Goal: Task Accomplishment & Management: Complete application form

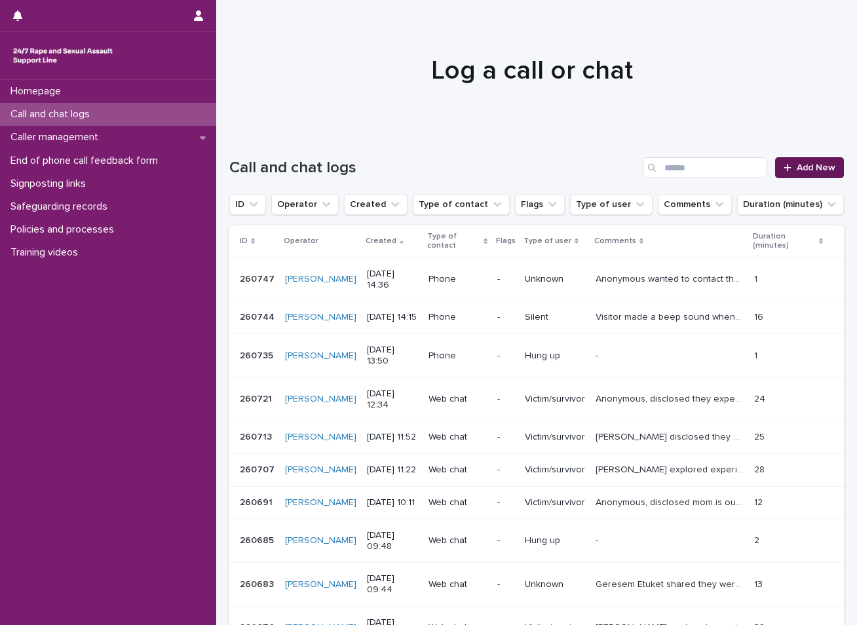
drag, startPoint x: 0, startPoint y: 0, endPoint x: 827, endPoint y: 172, distance: 844.3
click at [827, 172] on link "Add New" at bounding box center [810, 167] width 69 height 21
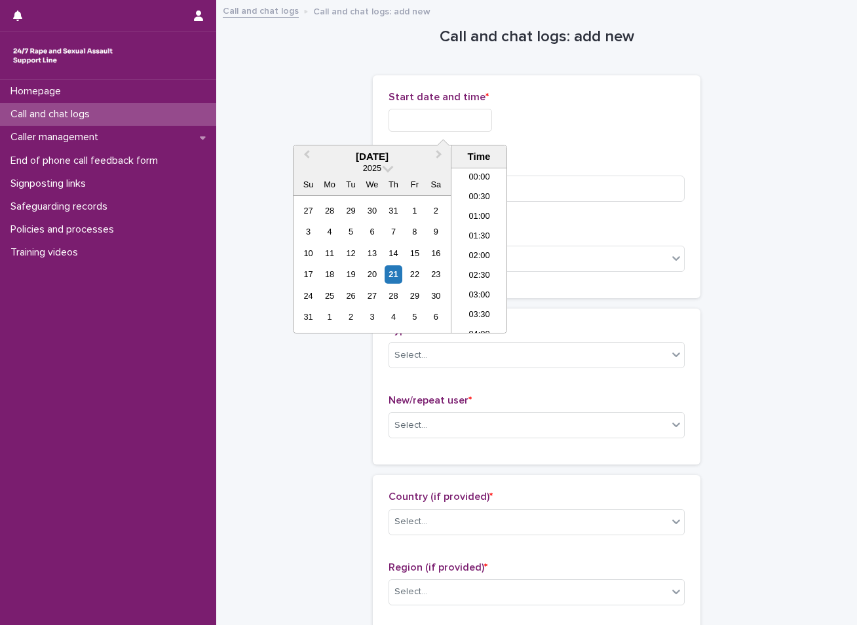
click at [431, 122] on input "text" at bounding box center [441, 120] width 104 height 23
click at [396, 269] on div "21" at bounding box center [394, 275] width 18 height 18
click at [471, 232] on li "15:00" at bounding box center [480, 231] width 56 height 20
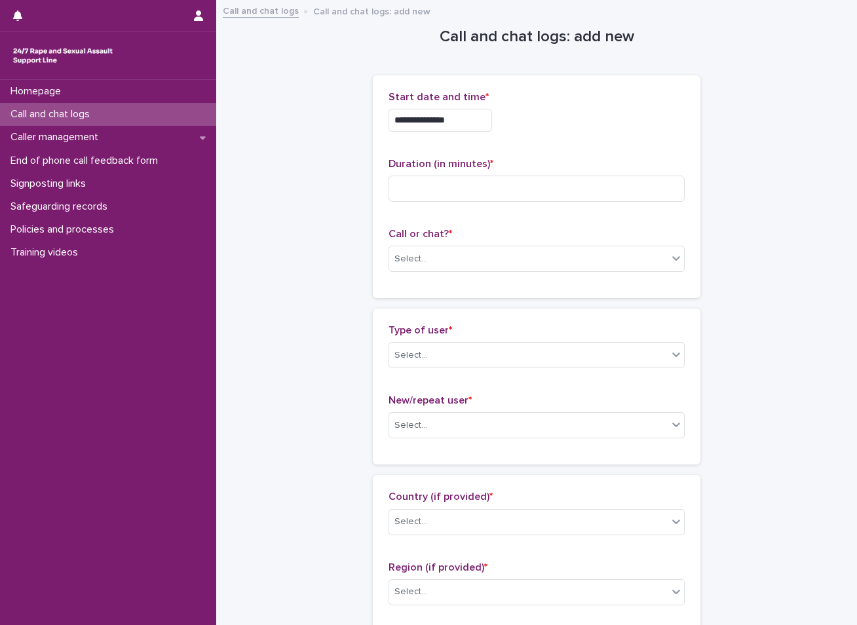
click at [470, 119] on input "**********" at bounding box center [441, 120] width 104 height 23
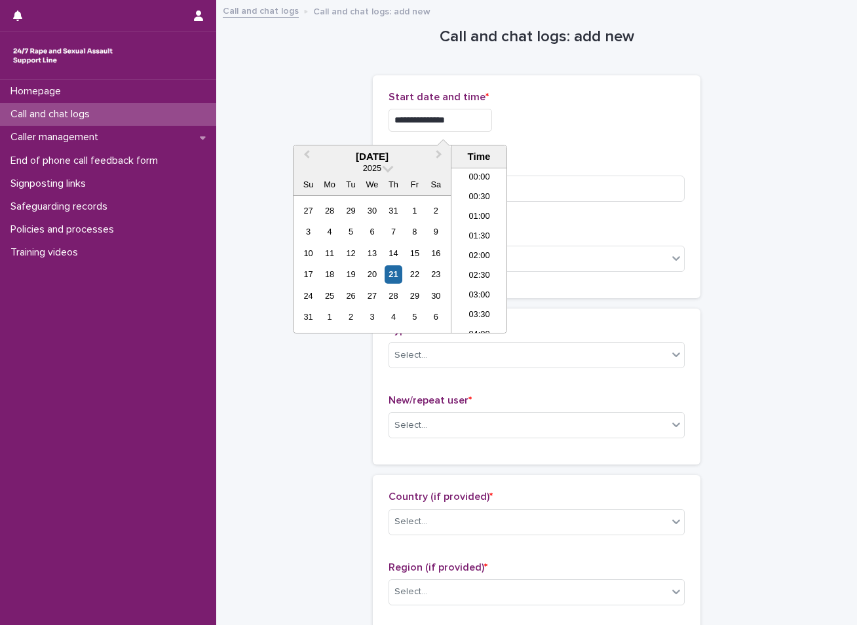
scroll to position [518, 0]
type input "**********"
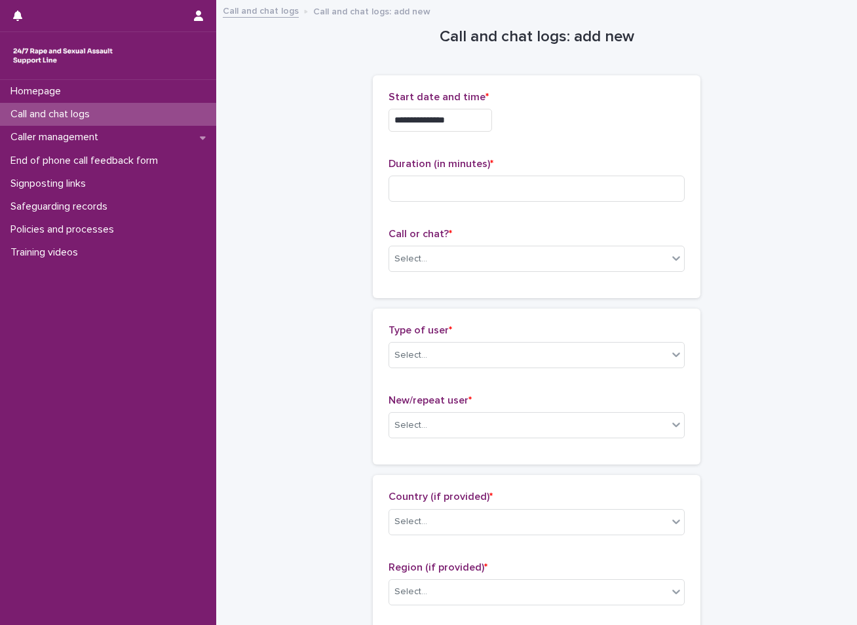
click at [406, 181] on input at bounding box center [537, 189] width 296 height 26
type input "**"
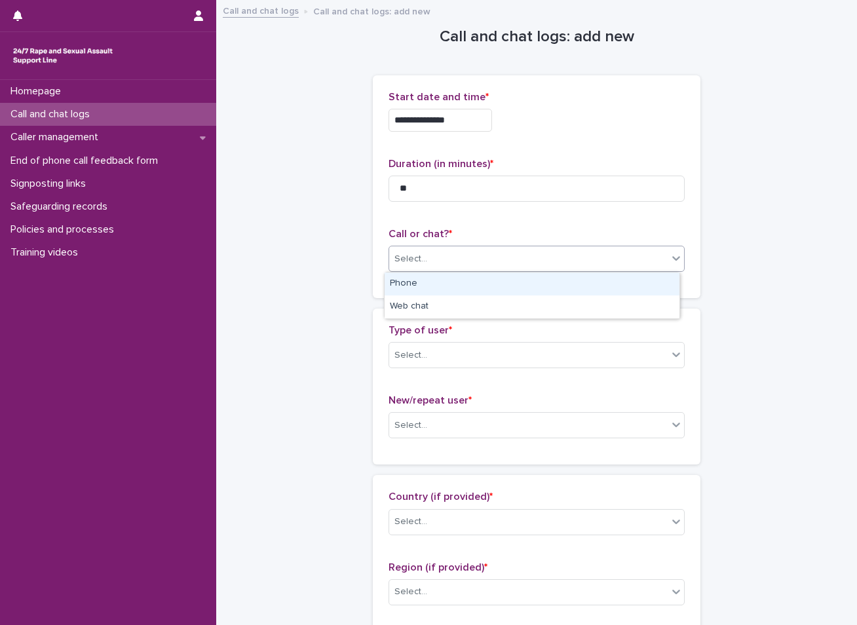
click at [442, 256] on div "Select..." at bounding box center [528, 259] width 279 height 22
click at [421, 281] on div "Phone" at bounding box center [532, 284] width 295 height 23
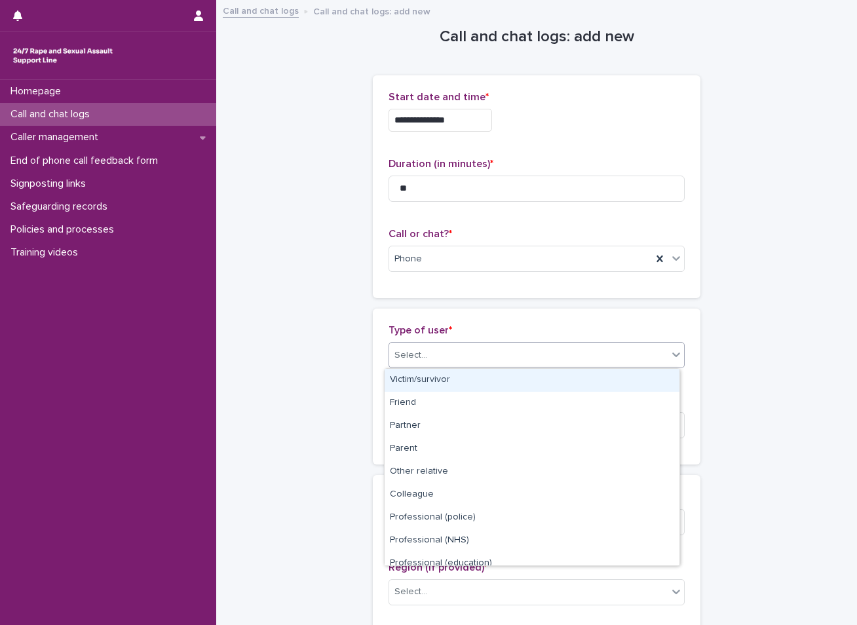
click at [418, 355] on div "Select..." at bounding box center [411, 356] width 33 height 14
click at [431, 384] on div "Victim/survivor" at bounding box center [532, 380] width 295 height 23
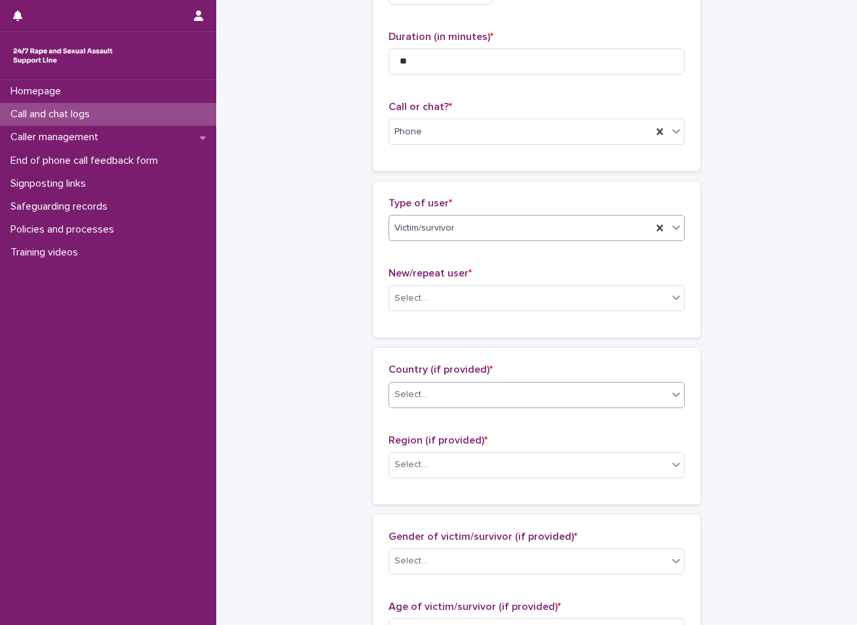
scroll to position [131, 0]
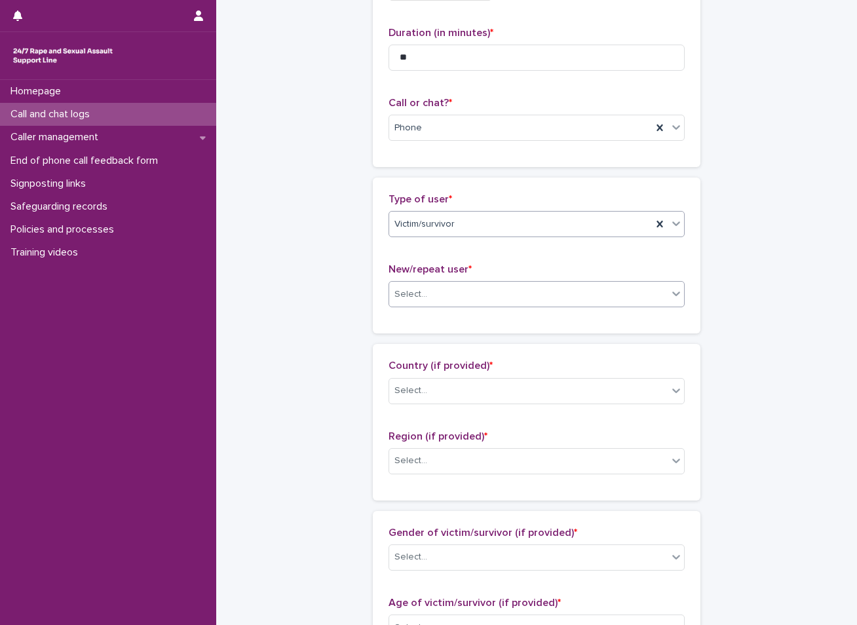
click at [466, 288] on div "Select..." at bounding box center [528, 295] width 279 height 22
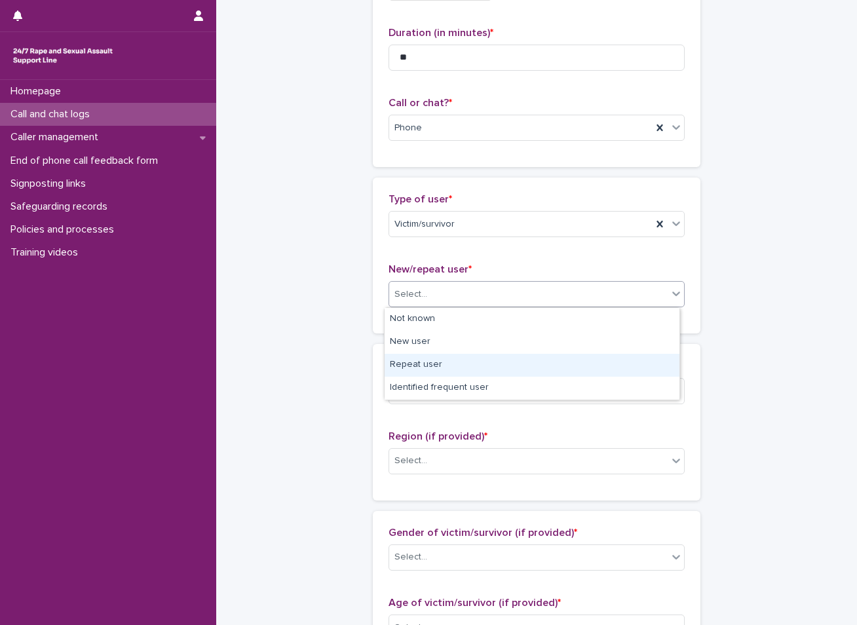
click at [410, 362] on div "Repeat user" at bounding box center [532, 365] width 295 height 23
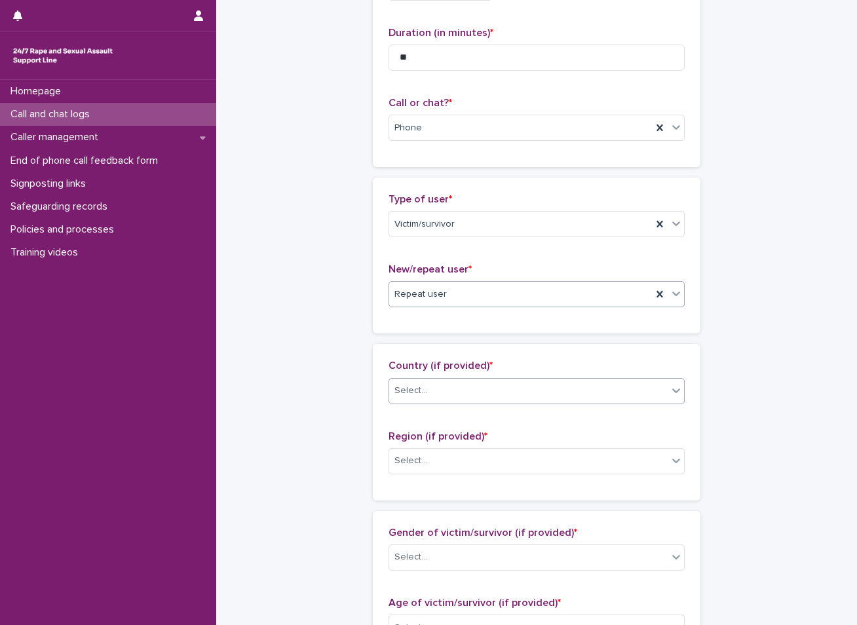
click at [429, 384] on div at bounding box center [429, 391] width 1 height 14
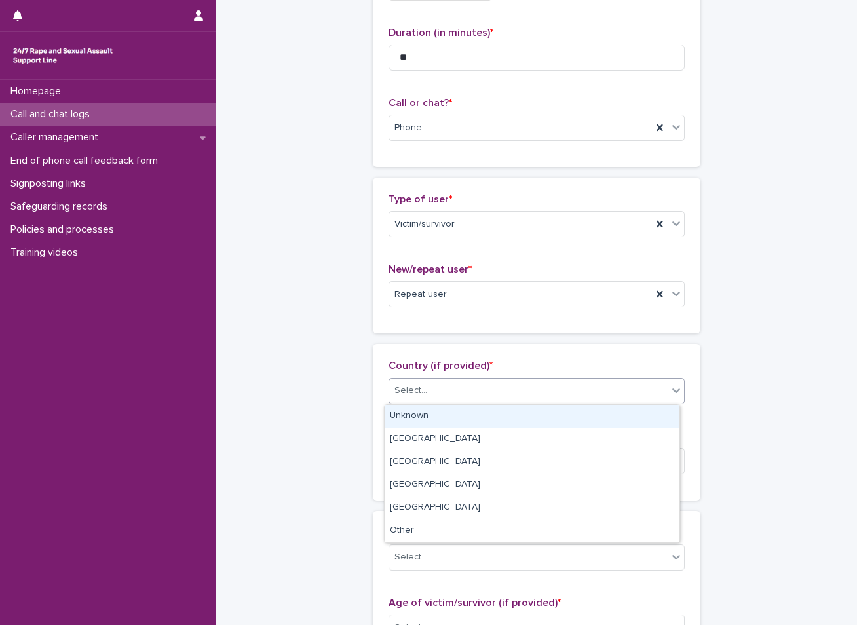
click at [414, 420] on div "Unknown" at bounding box center [532, 416] width 295 height 23
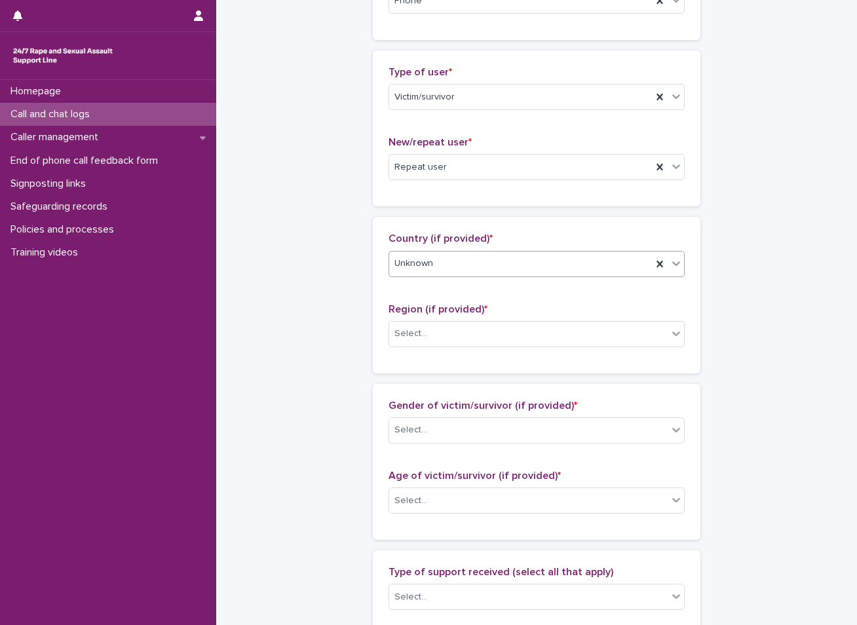
scroll to position [262, 0]
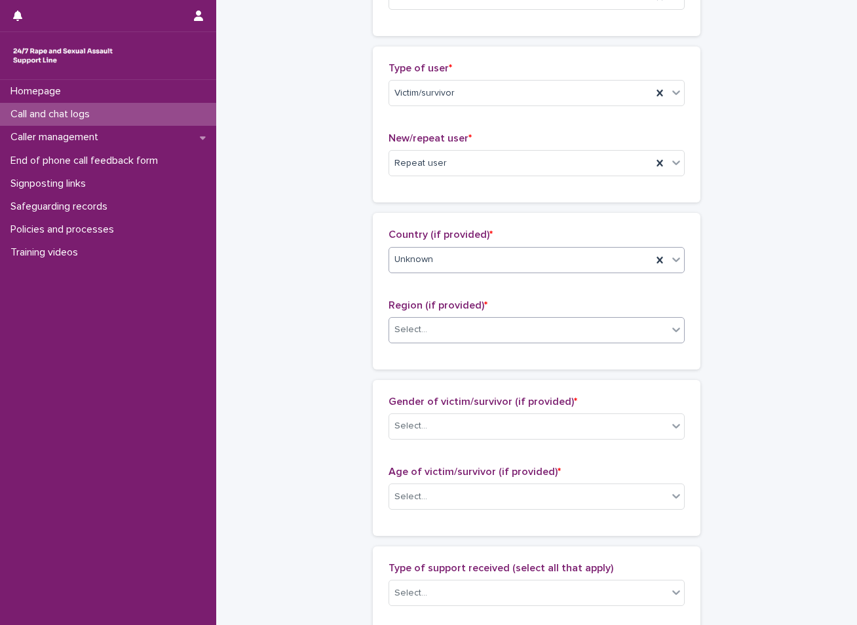
click at [481, 328] on div "Select..." at bounding box center [528, 330] width 279 height 22
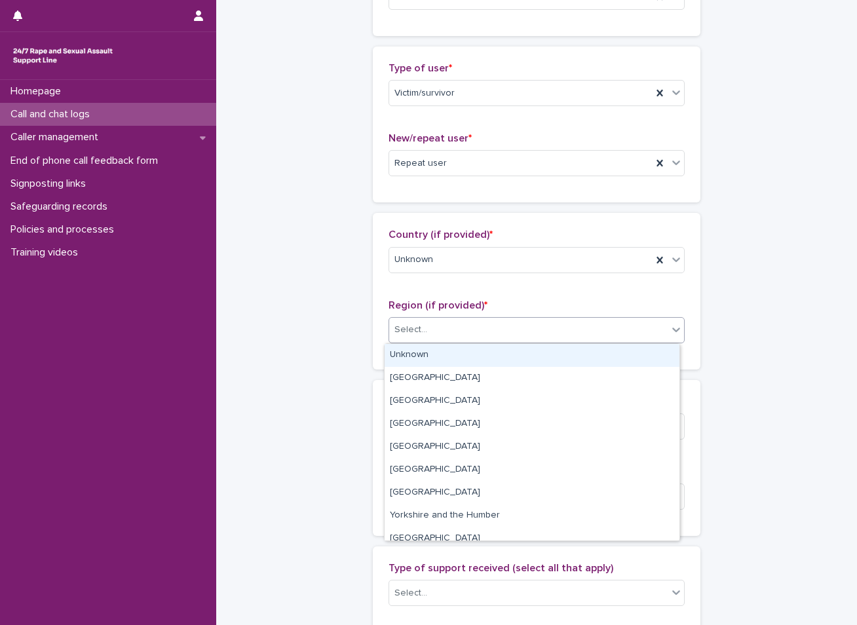
click at [438, 355] on div "Unknown" at bounding box center [532, 355] width 295 height 23
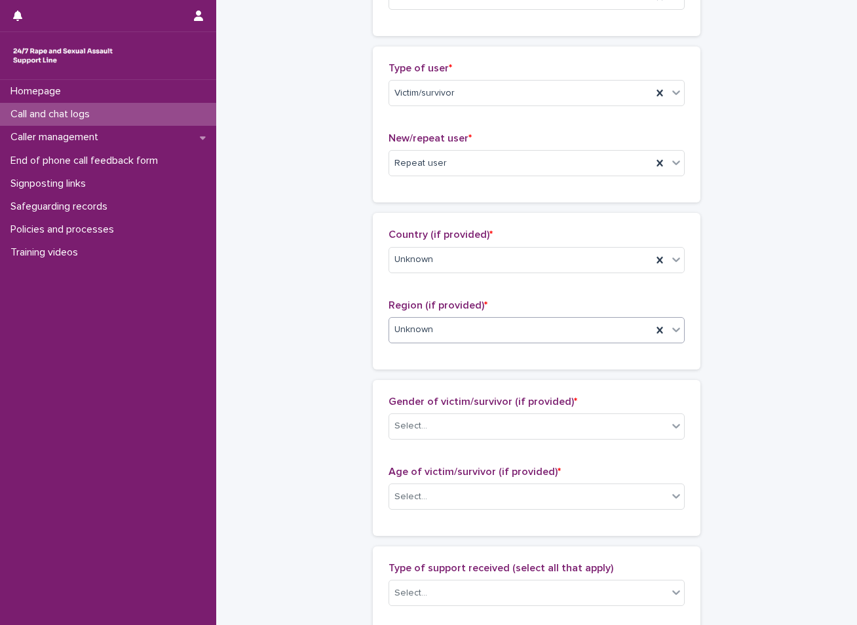
scroll to position [393, 0]
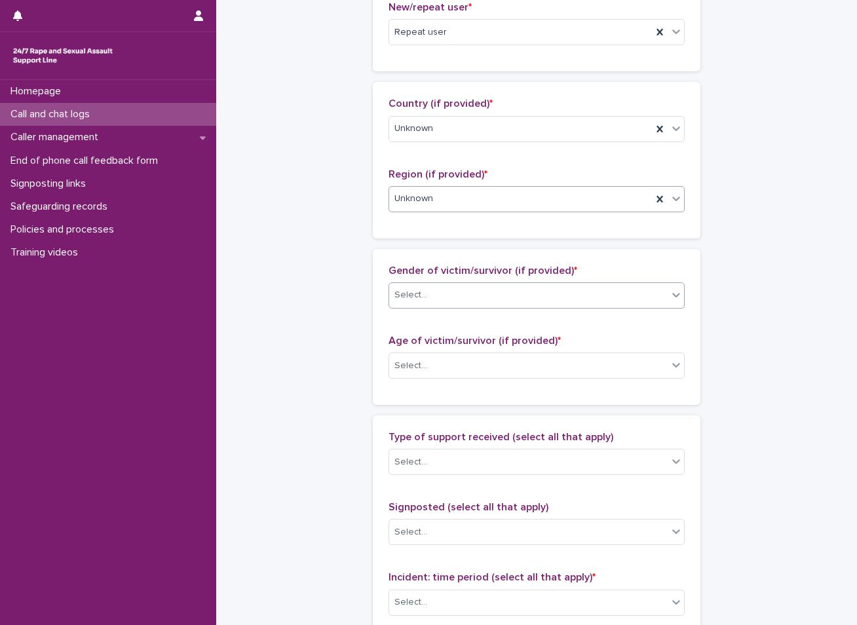
click at [483, 304] on div "Select..." at bounding box center [528, 296] width 279 height 22
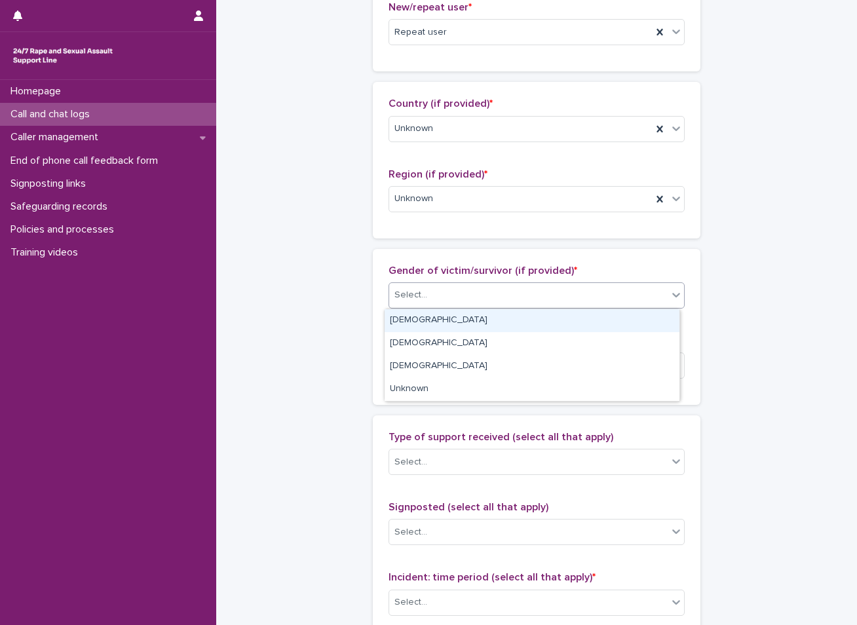
click at [444, 321] on div "[DEMOGRAPHIC_DATA]" at bounding box center [532, 320] width 295 height 23
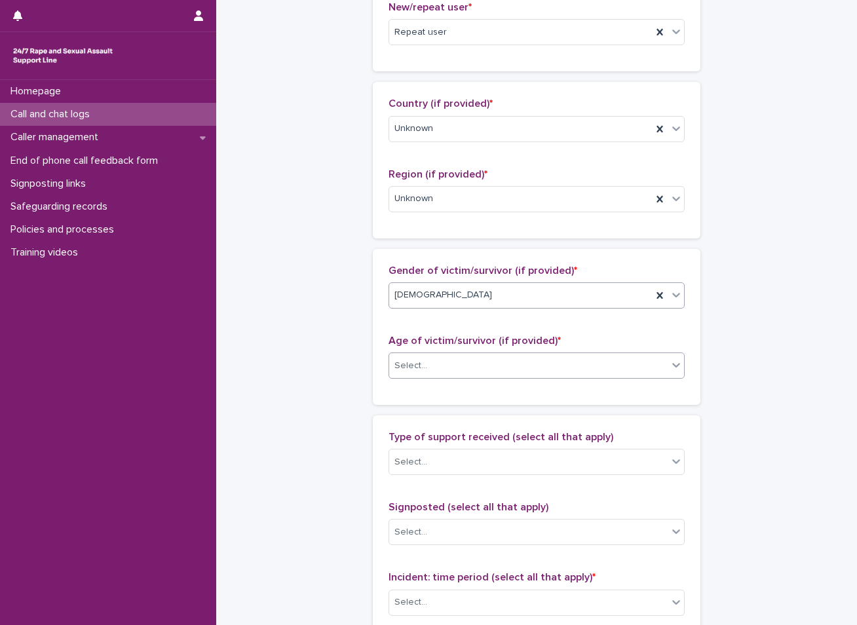
click at [442, 363] on div "Select..." at bounding box center [528, 366] width 279 height 22
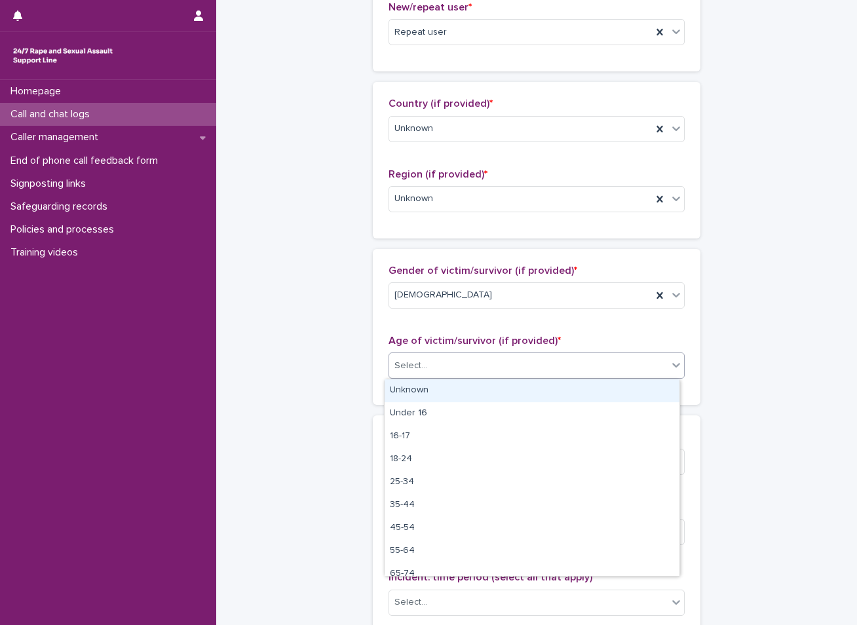
click at [431, 384] on div "Unknown" at bounding box center [532, 391] width 295 height 23
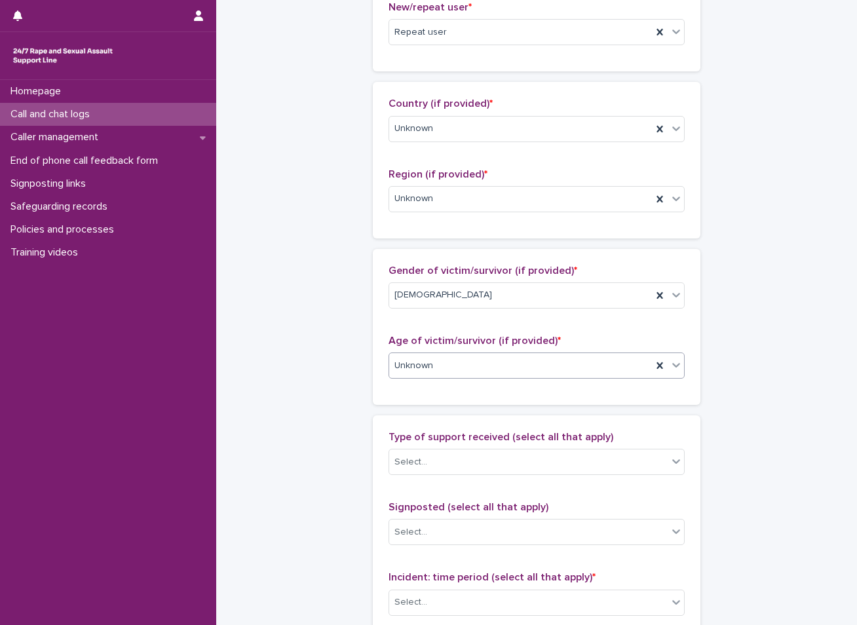
scroll to position [524, 0]
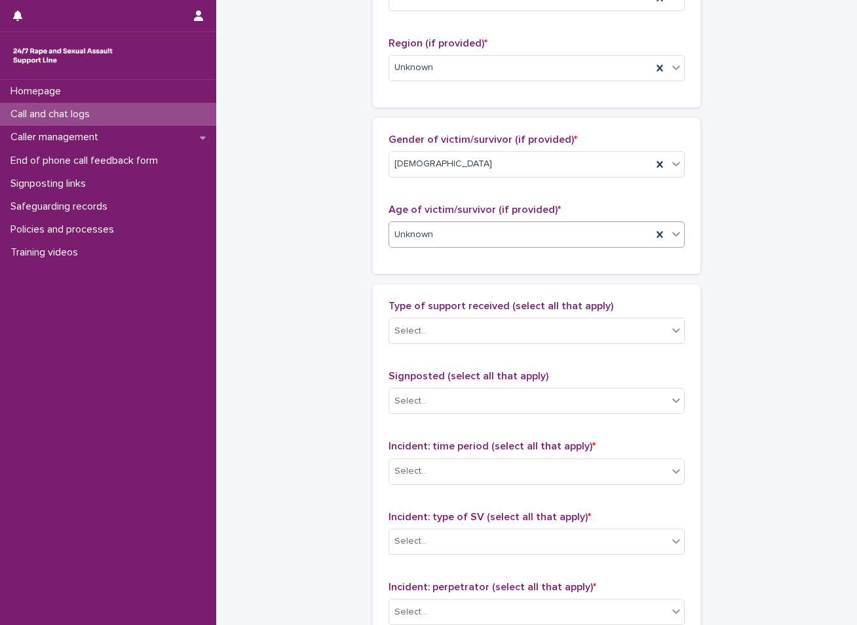
click at [479, 315] on div "Type of support received (select all that apply) Select..." at bounding box center [537, 327] width 296 height 54
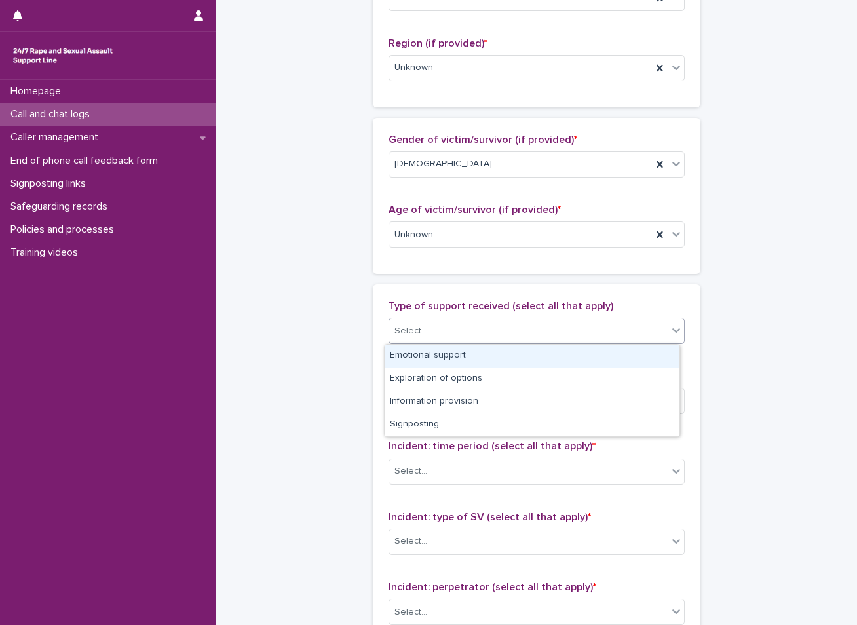
click at [472, 327] on div "Select..." at bounding box center [528, 332] width 279 height 22
click at [446, 357] on div "Emotional support" at bounding box center [532, 356] width 295 height 23
click at [506, 330] on div "Emotional support" at bounding box center [520, 331] width 263 height 23
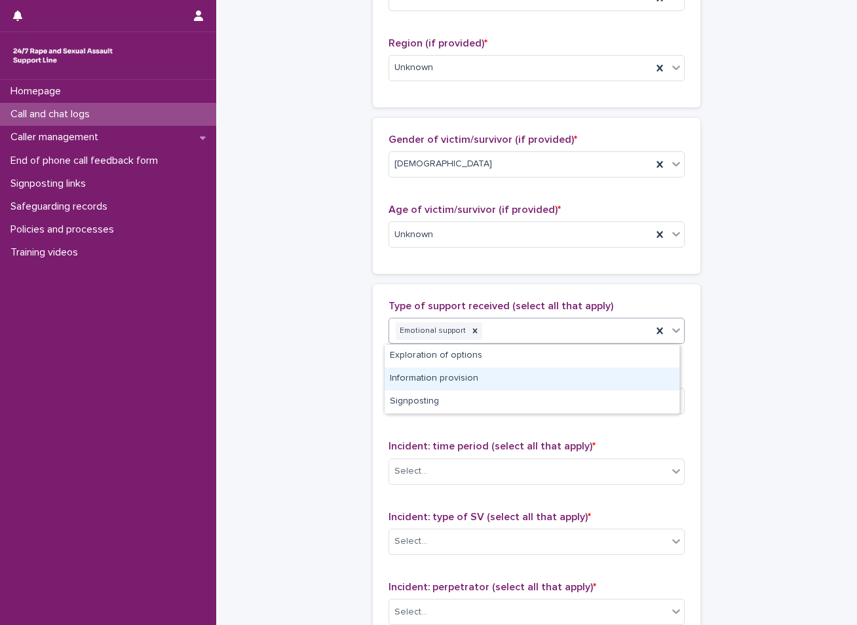
click at [307, 385] on div "**********" at bounding box center [536, 186] width 615 height 1419
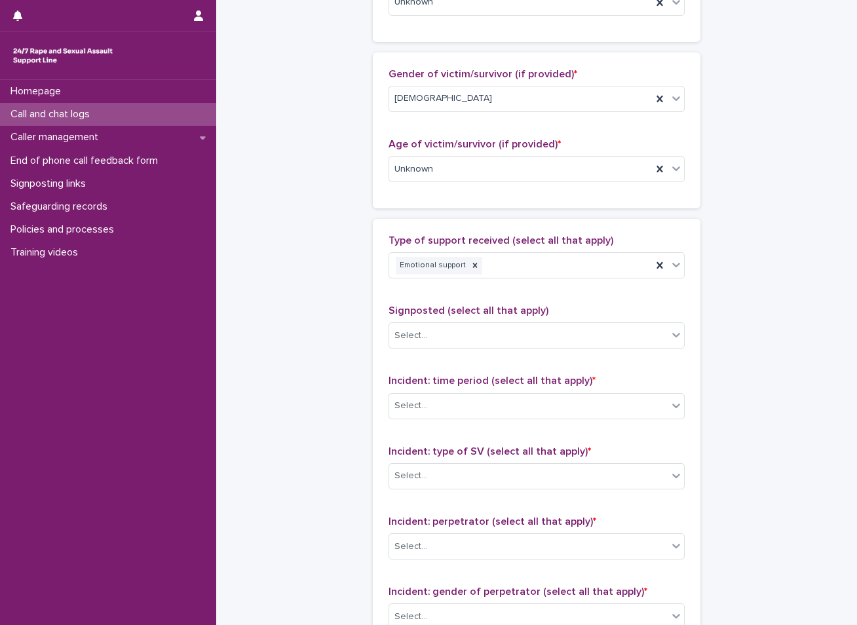
scroll to position [656, 0]
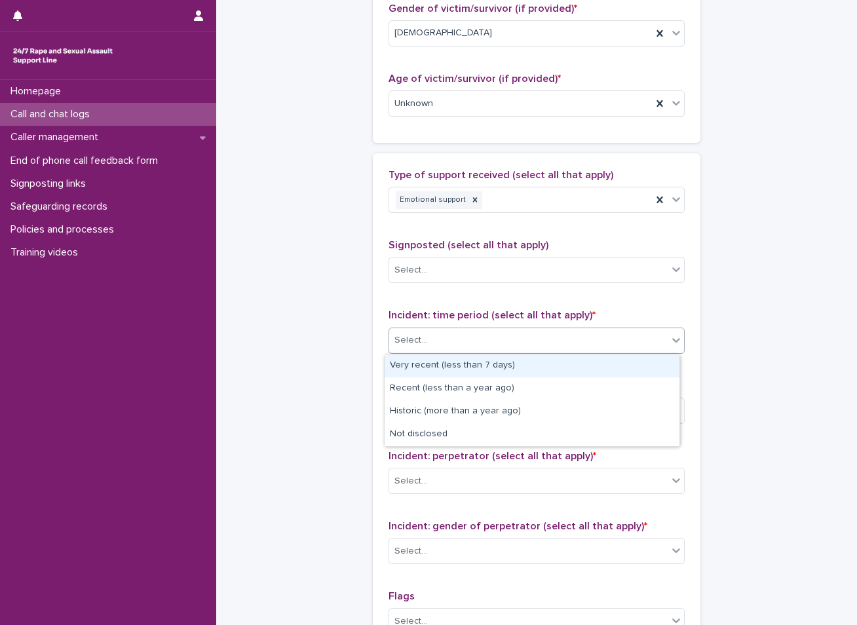
click at [463, 340] on div "Select..." at bounding box center [528, 341] width 279 height 22
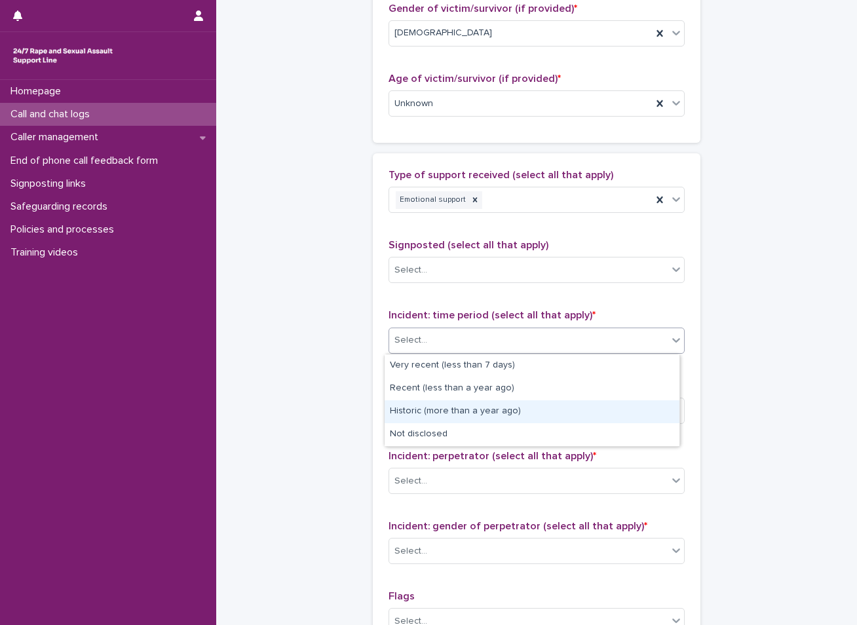
click at [409, 414] on div "Historic (more than a year ago)" at bounding box center [532, 412] width 295 height 23
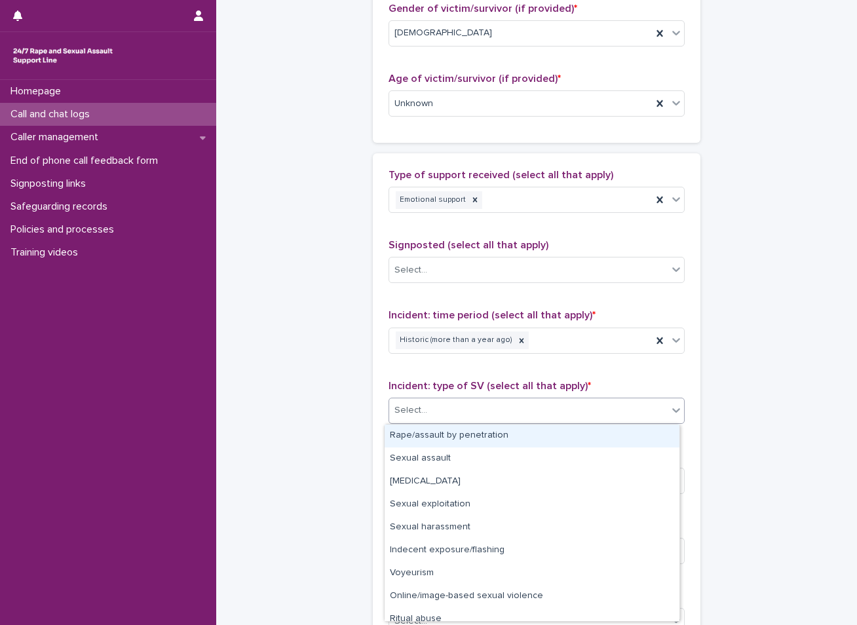
click at [427, 408] on div "Select..." at bounding box center [528, 411] width 279 height 22
click at [420, 437] on div "Rape/assault by penetration" at bounding box center [532, 436] width 295 height 23
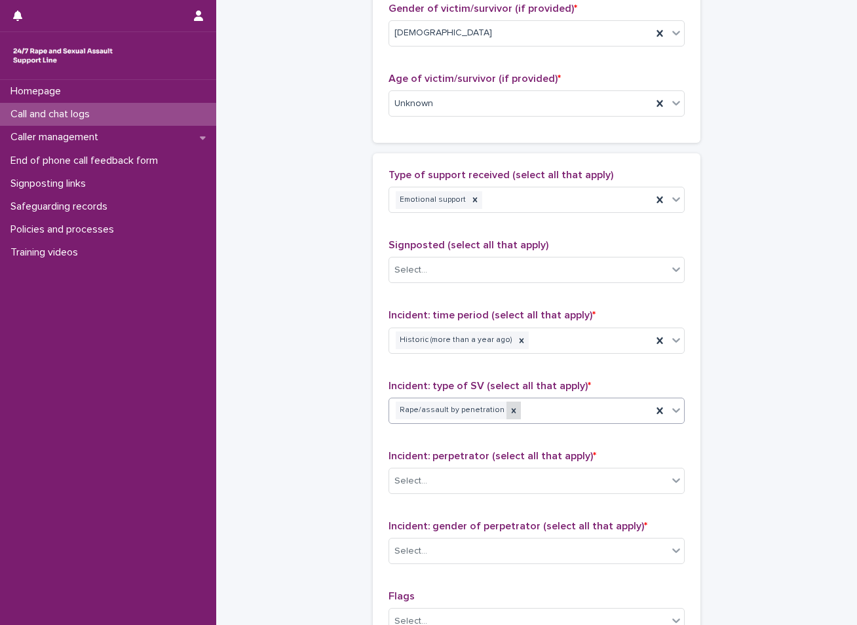
click at [509, 409] on icon at bounding box center [513, 410] width 9 height 9
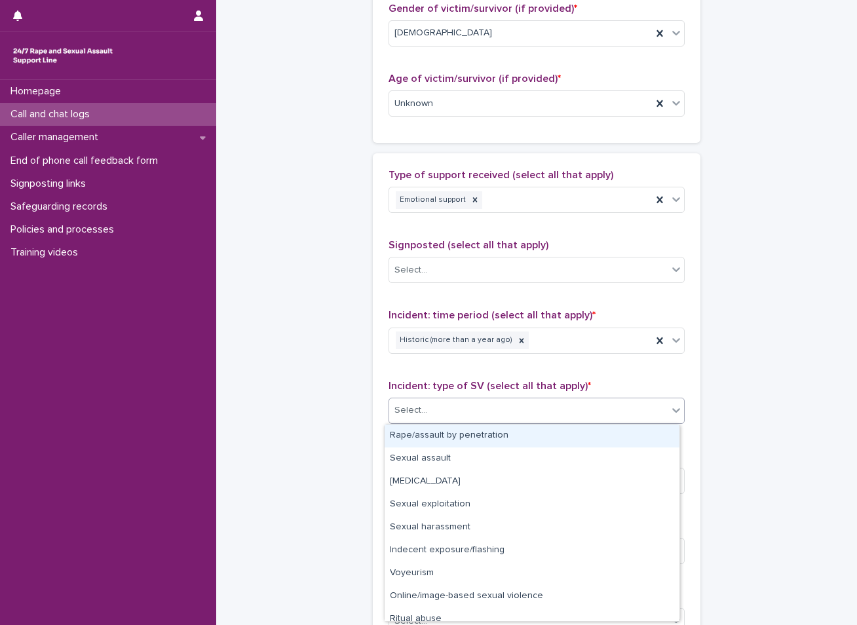
click at [451, 414] on div "Select..." at bounding box center [528, 411] width 279 height 22
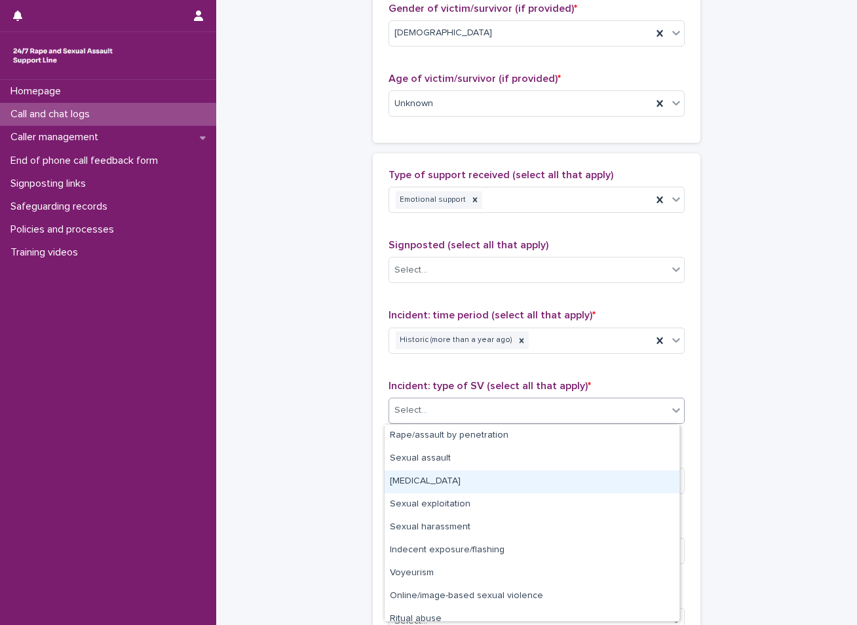
click at [409, 480] on div "[MEDICAL_DATA]" at bounding box center [532, 482] width 295 height 23
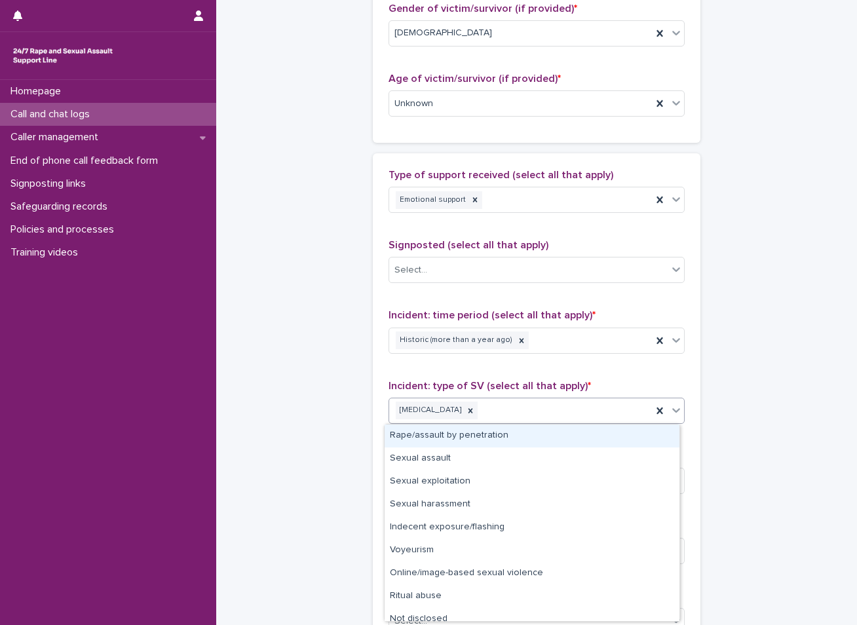
click at [494, 412] on div "[MEDICAL_DATA]" at bounding box center [520, 410] width 263 height 23
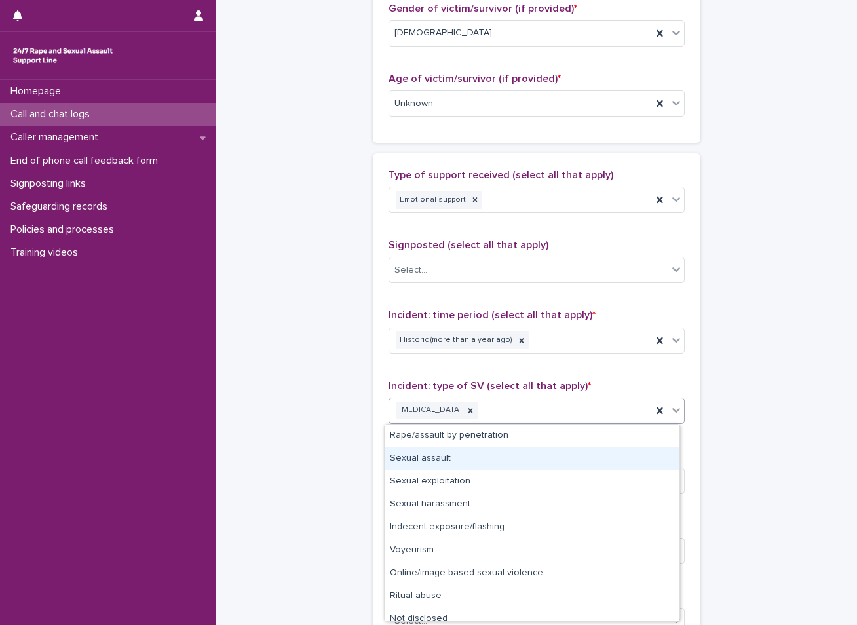
click at [456, 455] on div "Sexual assault" at bounding box center [532, 459] width 295 height 23
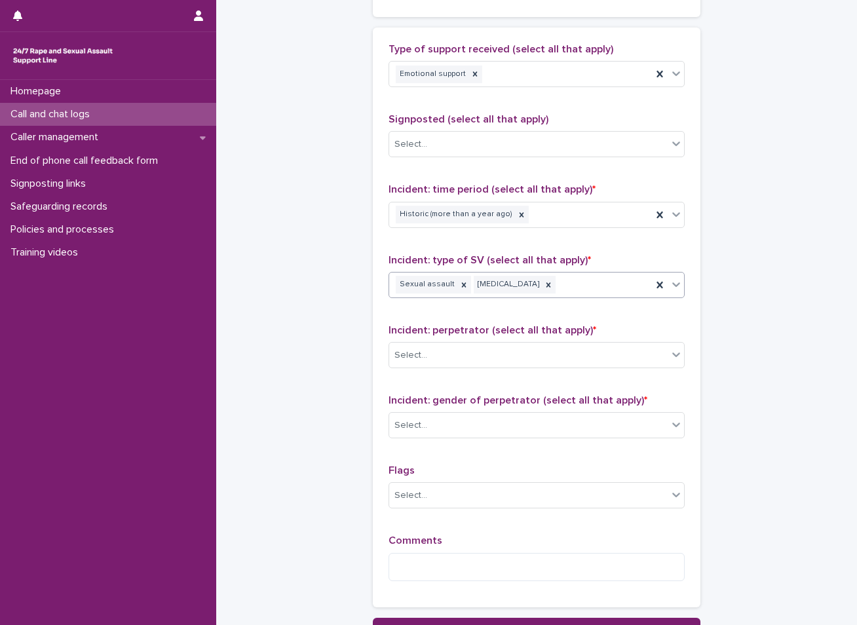
scroll to position [787, 0]
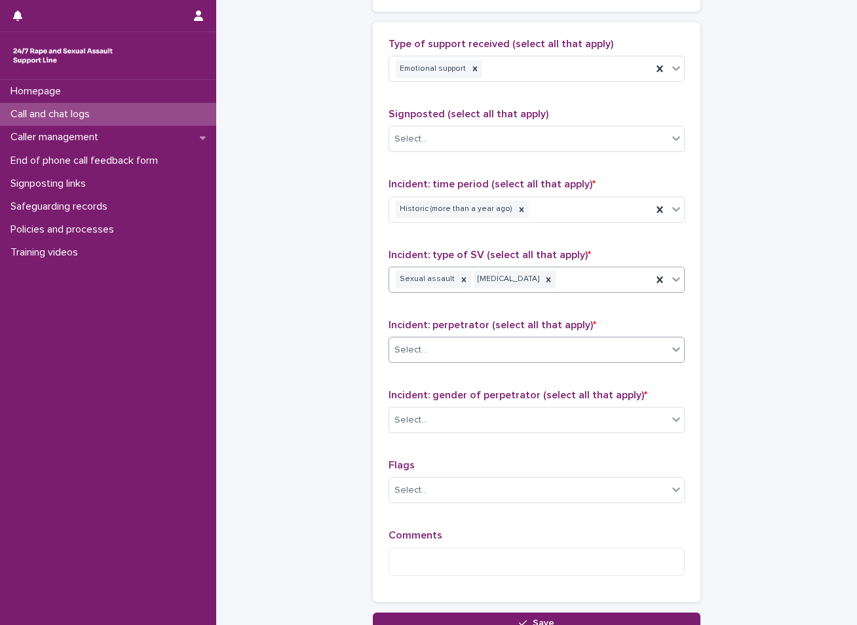
click at [499, 346] on div "Select..." at bounding box center [528, 351] width 279 height 22
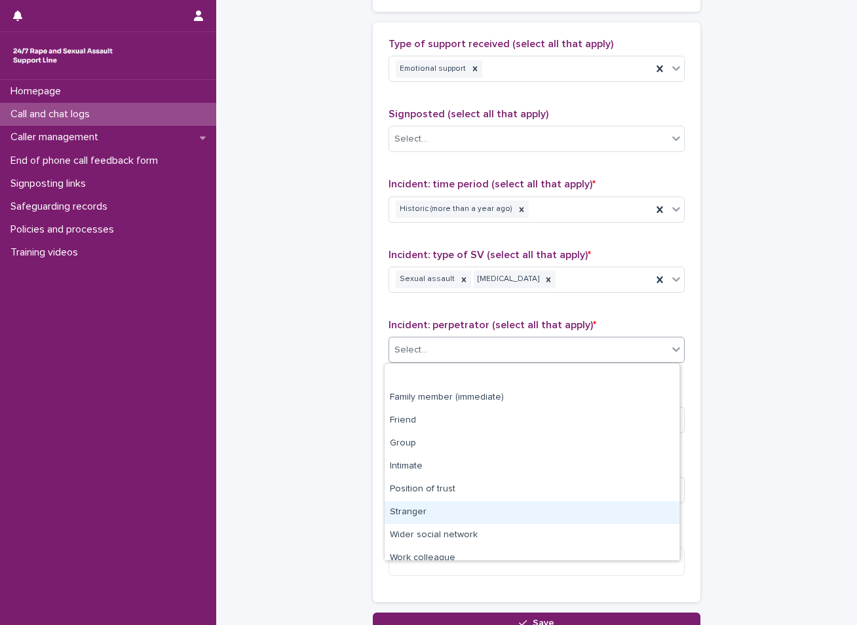
scroll to position [56, 0]
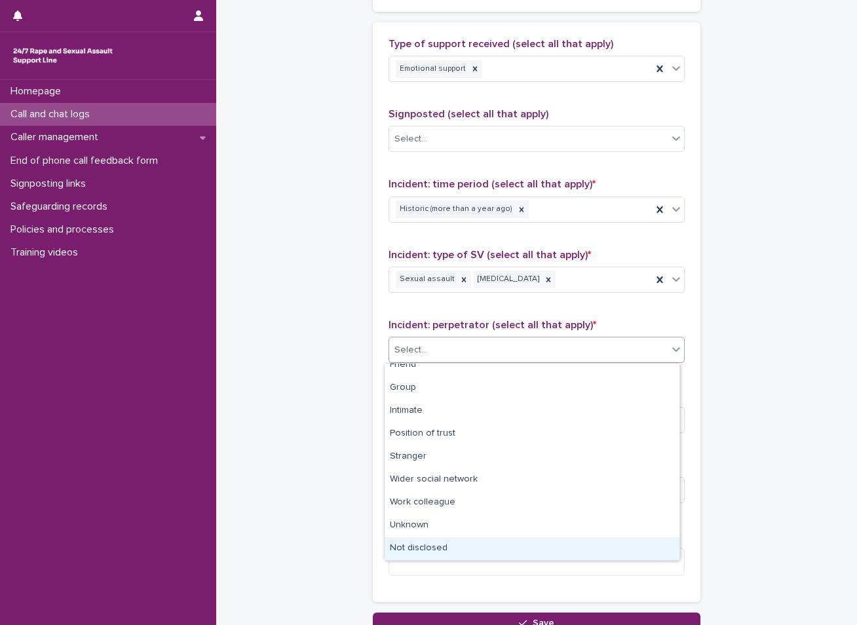
click at [452, 544] on div "Not disclosed" at bounding box center [532, 549] width 295 height 23
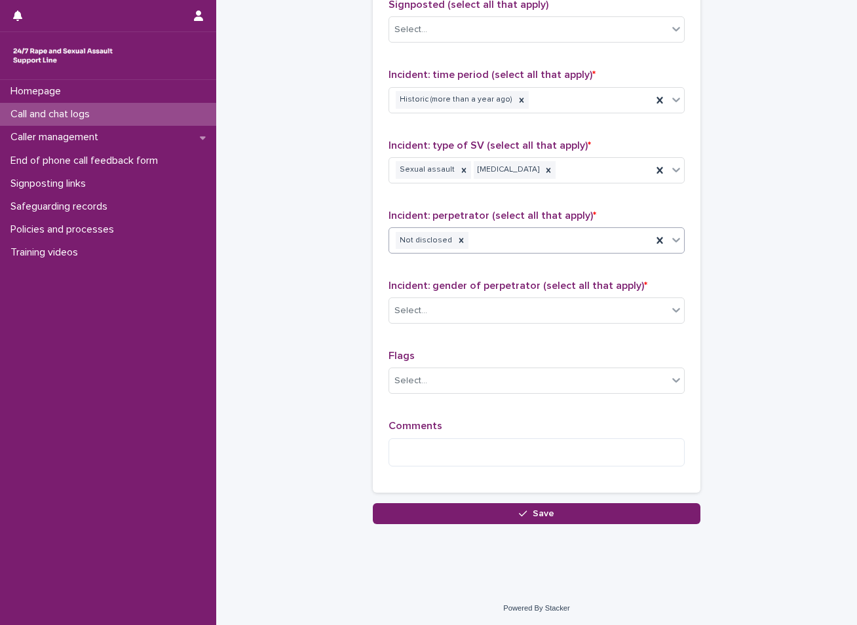
scroll to position [897, 0]
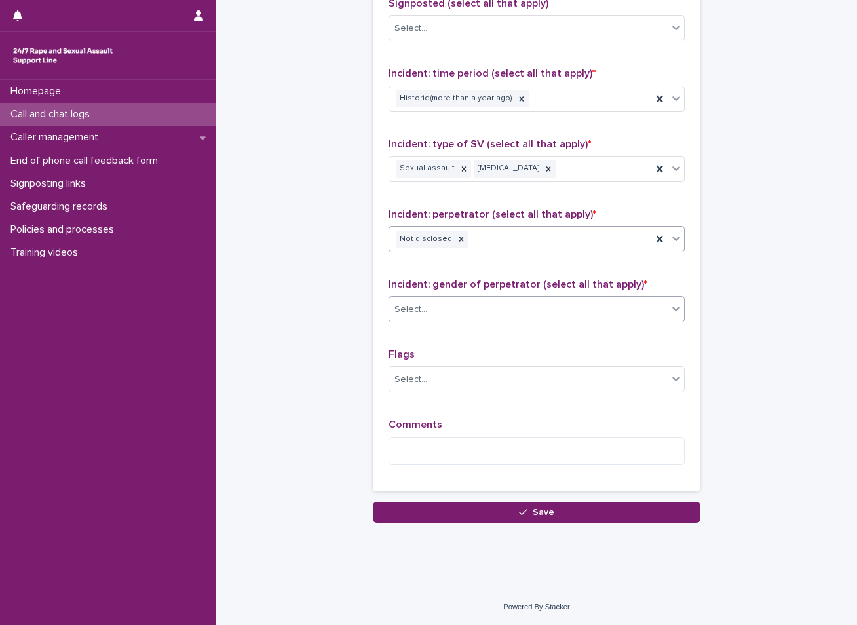
click at [500, 312] on div "Select..." at bounding box center [528, 310] width 279 height 22
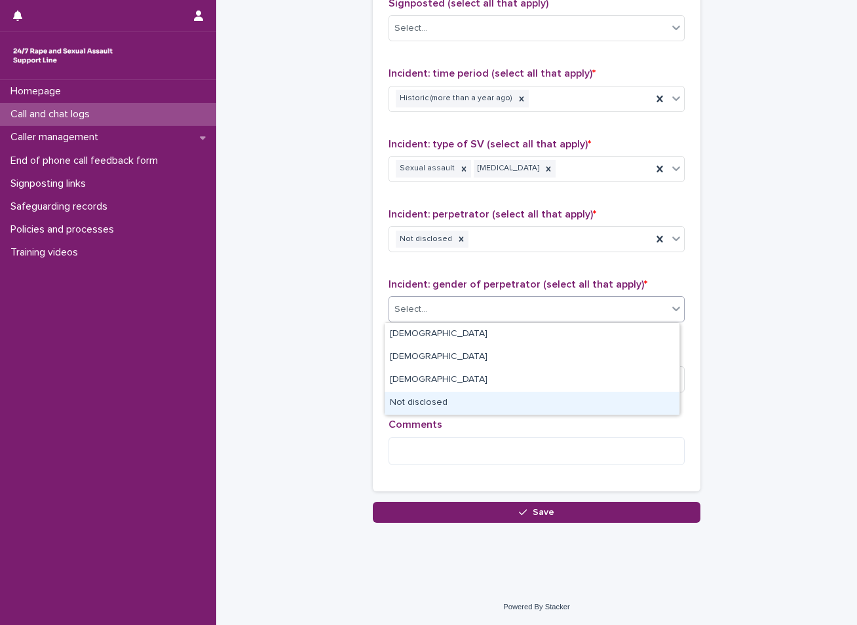
click at [427, 401] on div "Not disclosed" at bounding box center [532, 403] width 295 height 23
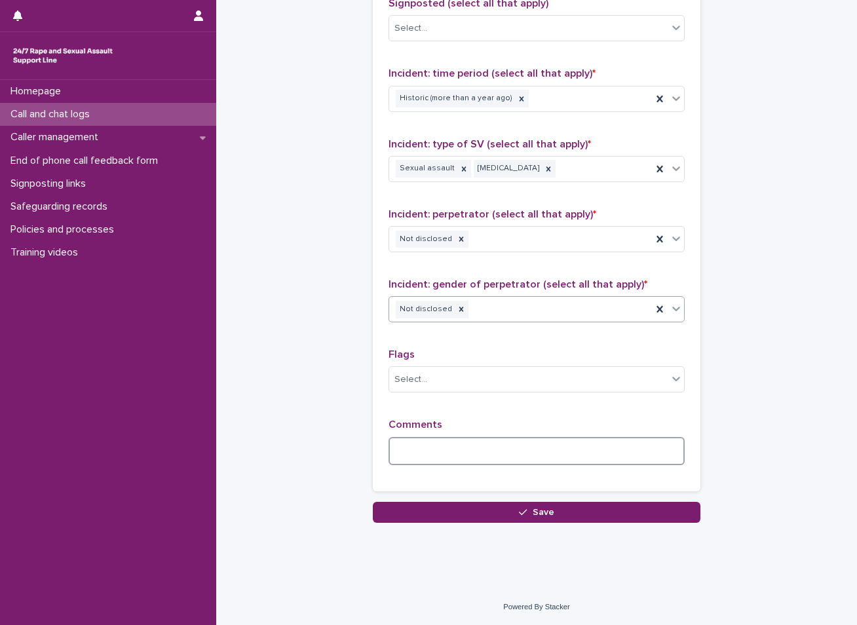
click at [443, 445] on textarea at bounding box center [537, 451] width 296 height 28
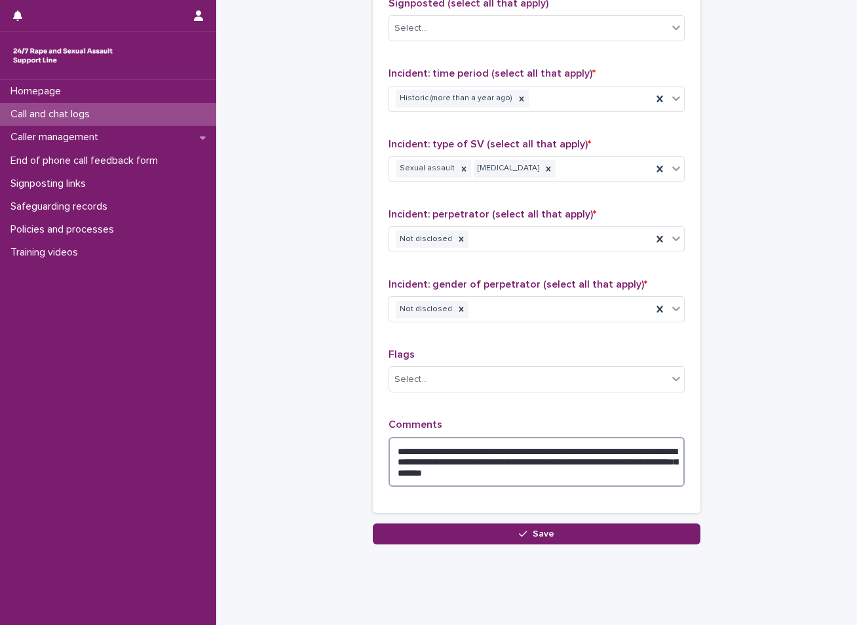
click at [441, 477] on textarea "**********" at bounding box center [537, 462] width 296 height 50
click at [517, 478] on textarea "**********" at bounding box center [537, 462] width 296 height 50
click at [663, 466] on textarea "**********" at bounding box center [537, 462] width 296 height 50
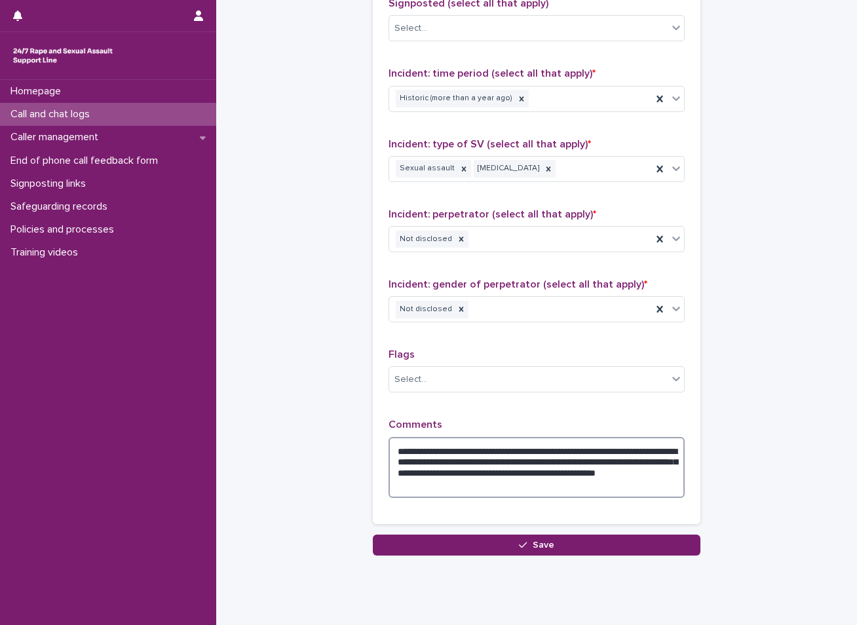
click at [518, 484] on textarea "**********" at bounding box center [537, 467] width 296 height 61
type textarea "**********"
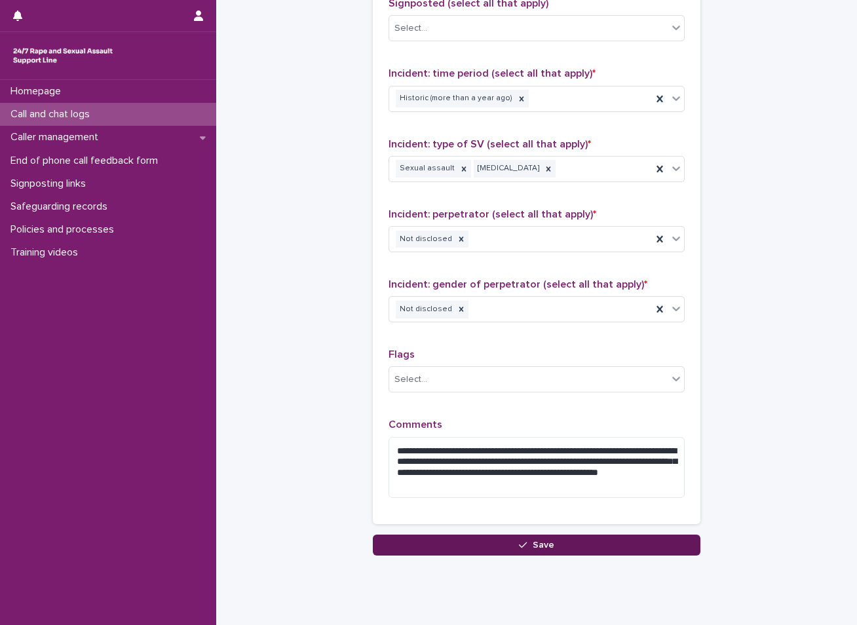
click at [507, 546] on button "Save" at bounding box center [537, 545] width 328 height 21
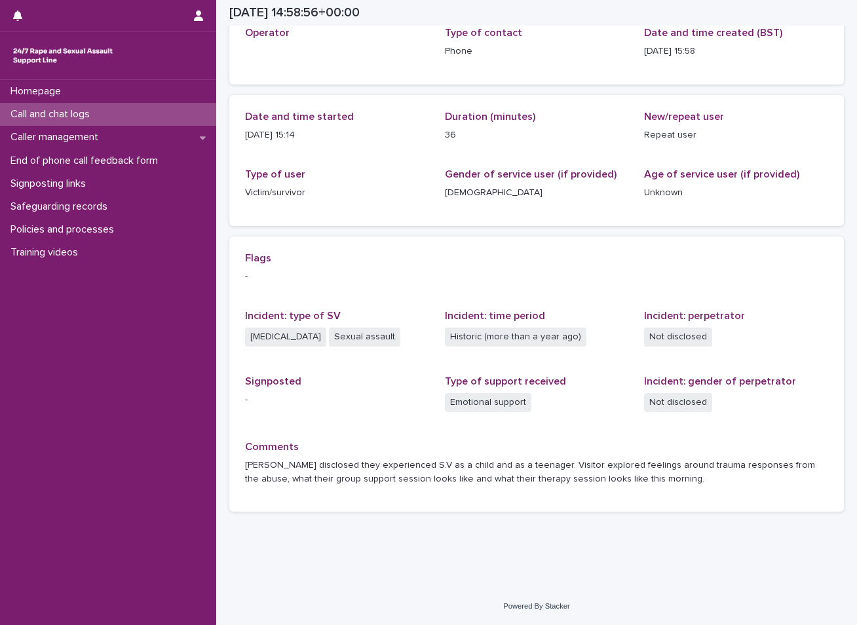
scroll to position [85, 0]
click at [100, 115] on p "Call and chat logs" at bounding box center [52, 114] width 95 height 12
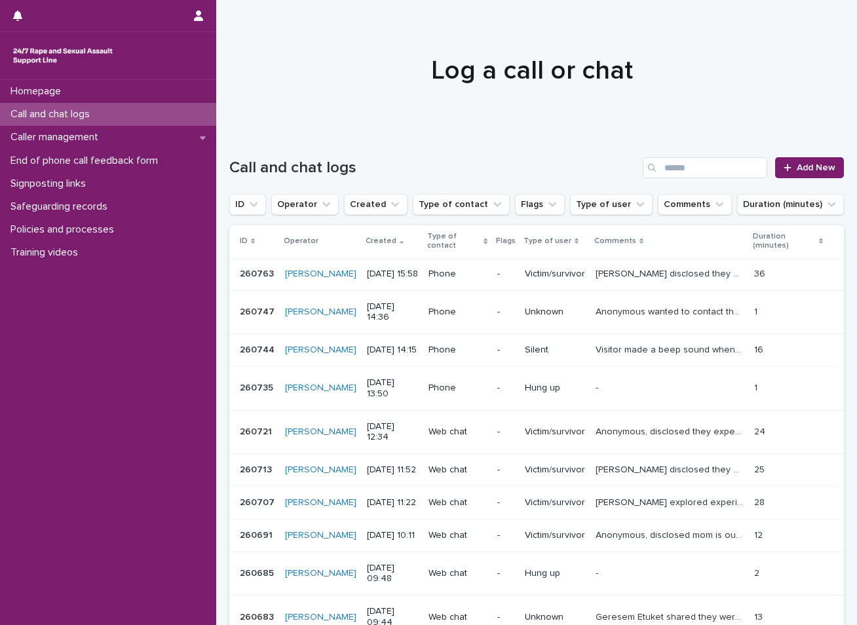
click at [295, 52] on div at bounding box center [531, 64] width 631 height 131
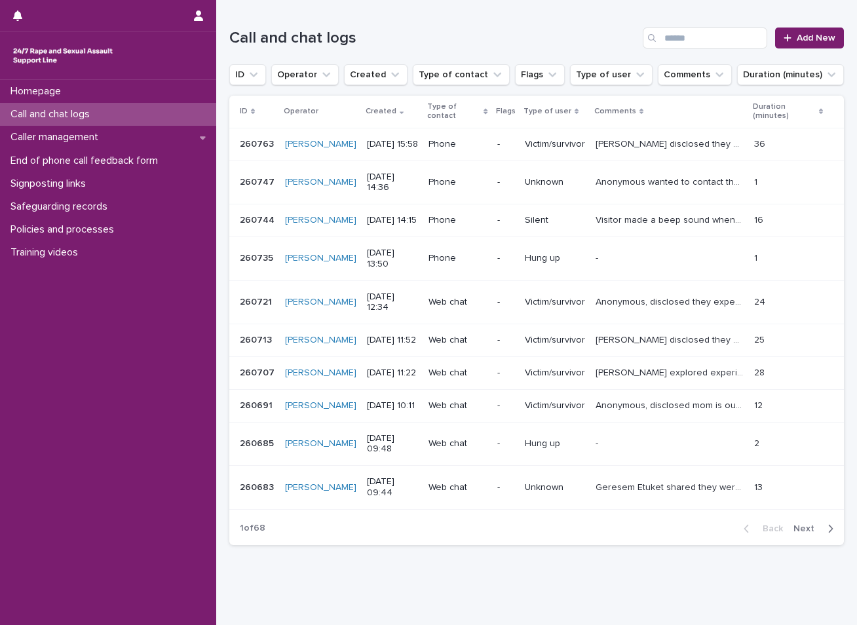
scroll to position [131, 0]
click at [800, 532] on span "Next" at bounding box center [808, 527] width 29 height 9
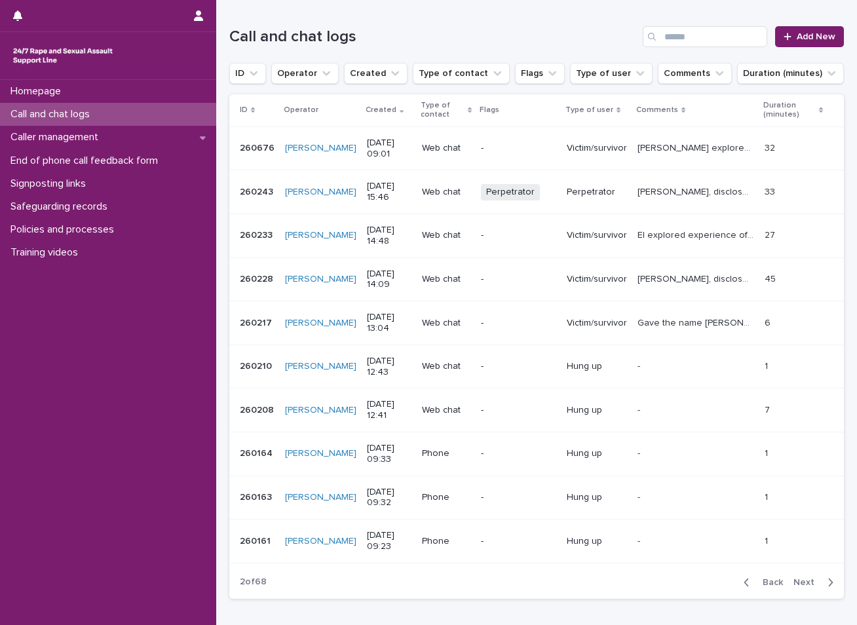
click at [745, 583] on icon "button" at bounding box center [747, 583] width 5 height 8
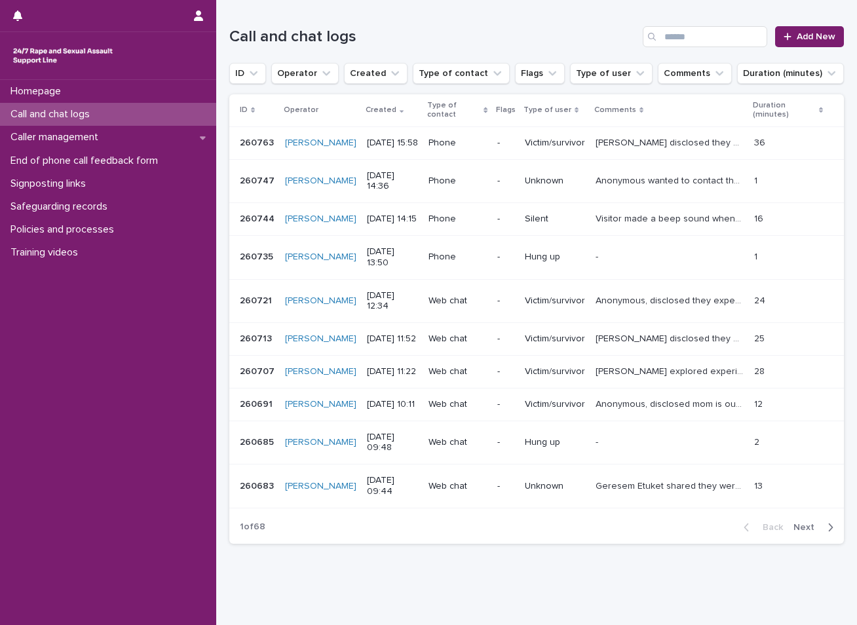
click at [401, 30] on h1 "Call and chat logs" at bounding box center [433, 37] width 408 height 19
click at [96, 115] on p "Call and chat logs" at bounding box center [52, 114] width 95 height 12
